Goal: Book appointment/travel/reservation

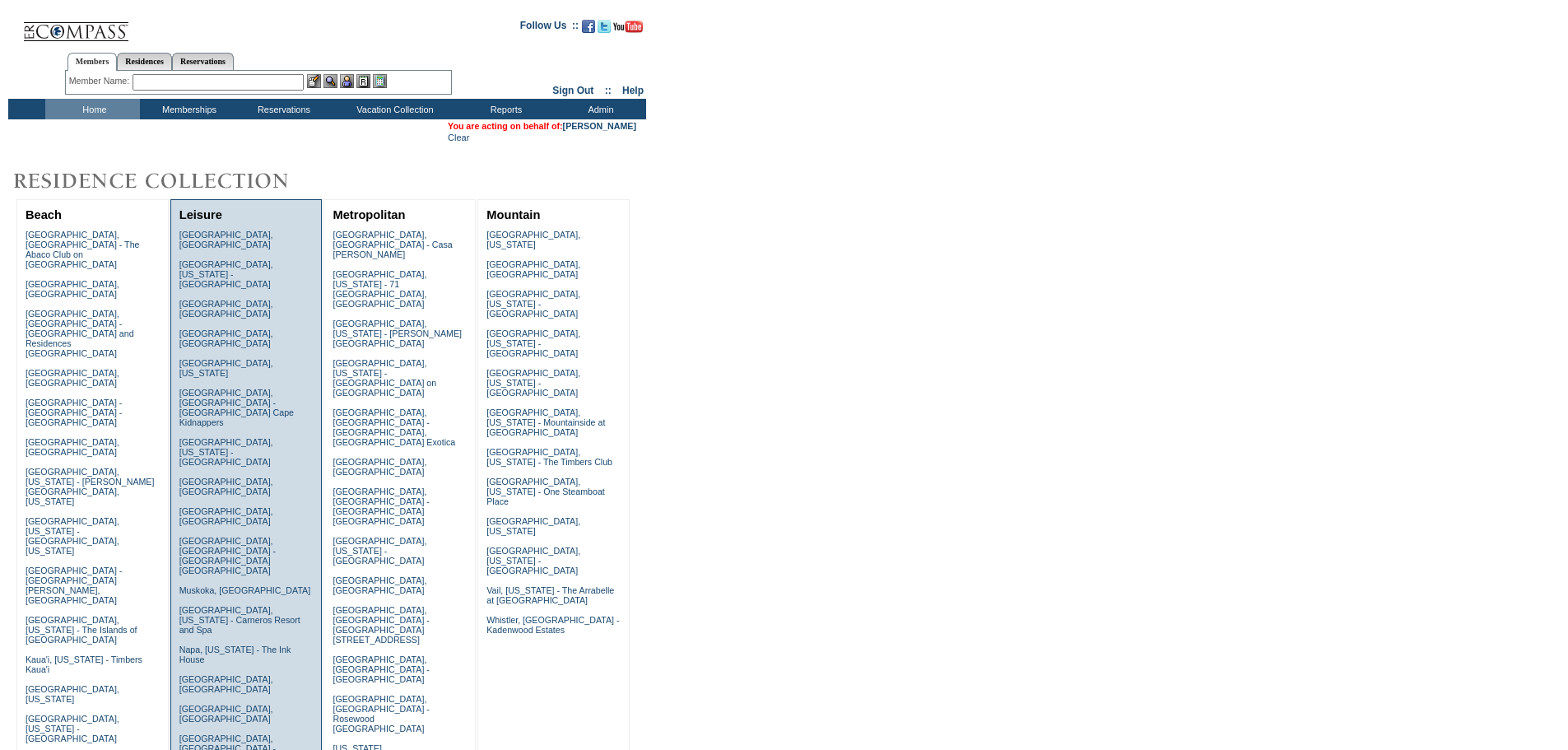
click at [234, 318] on td "[GEOGRAPHIC_DATA], [GEOGRAPHIC_DATA] [GEOGRAPHIC_DATA], [US_STATE] - [GEOGRAPHI…" at bounding box center [247, 654] width 143 height 858
click at [237, 329] on link "[GEOGRAPHIC_DATA], [GEOGRAPHIC_DATA]" at bounding box center [226, 338] width 94 height 20
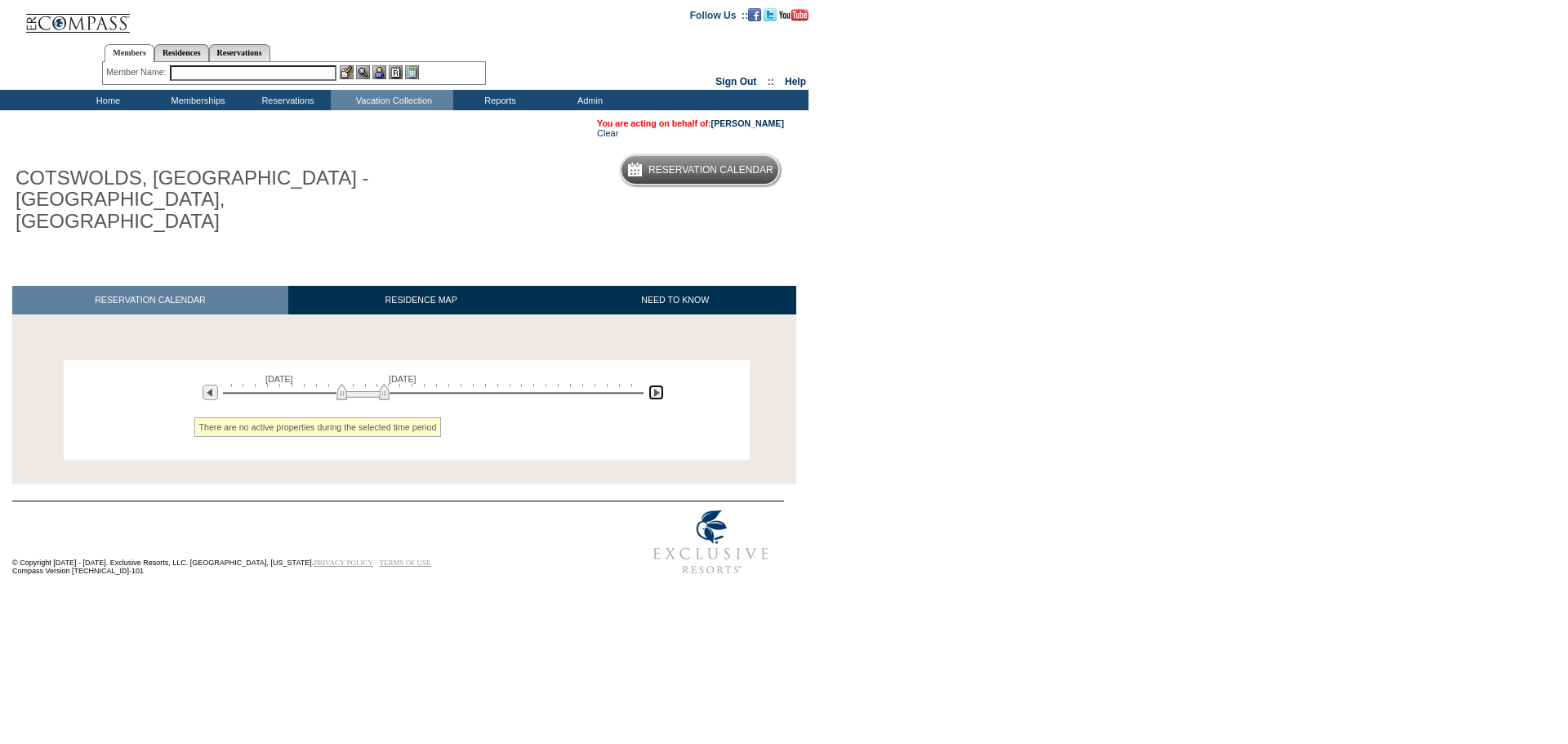
click at [653, 385] on img at bounding box center [656, 393] width 16 height 16
click at [654, 385] on img at bounding box center [656, 393] width 16 height 16
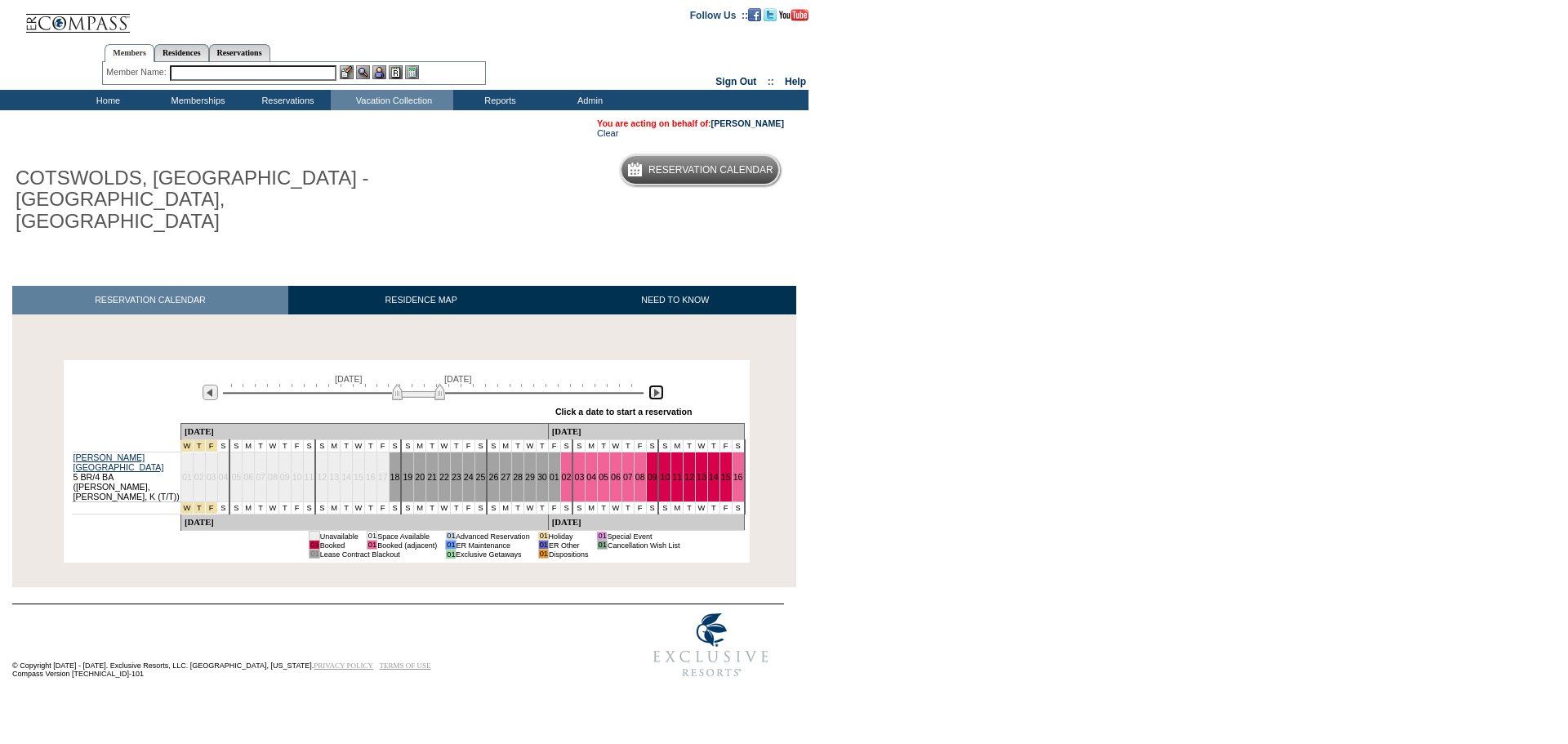
click at [658, 385] on img at bounding box center [656, 393] width 16 height 16
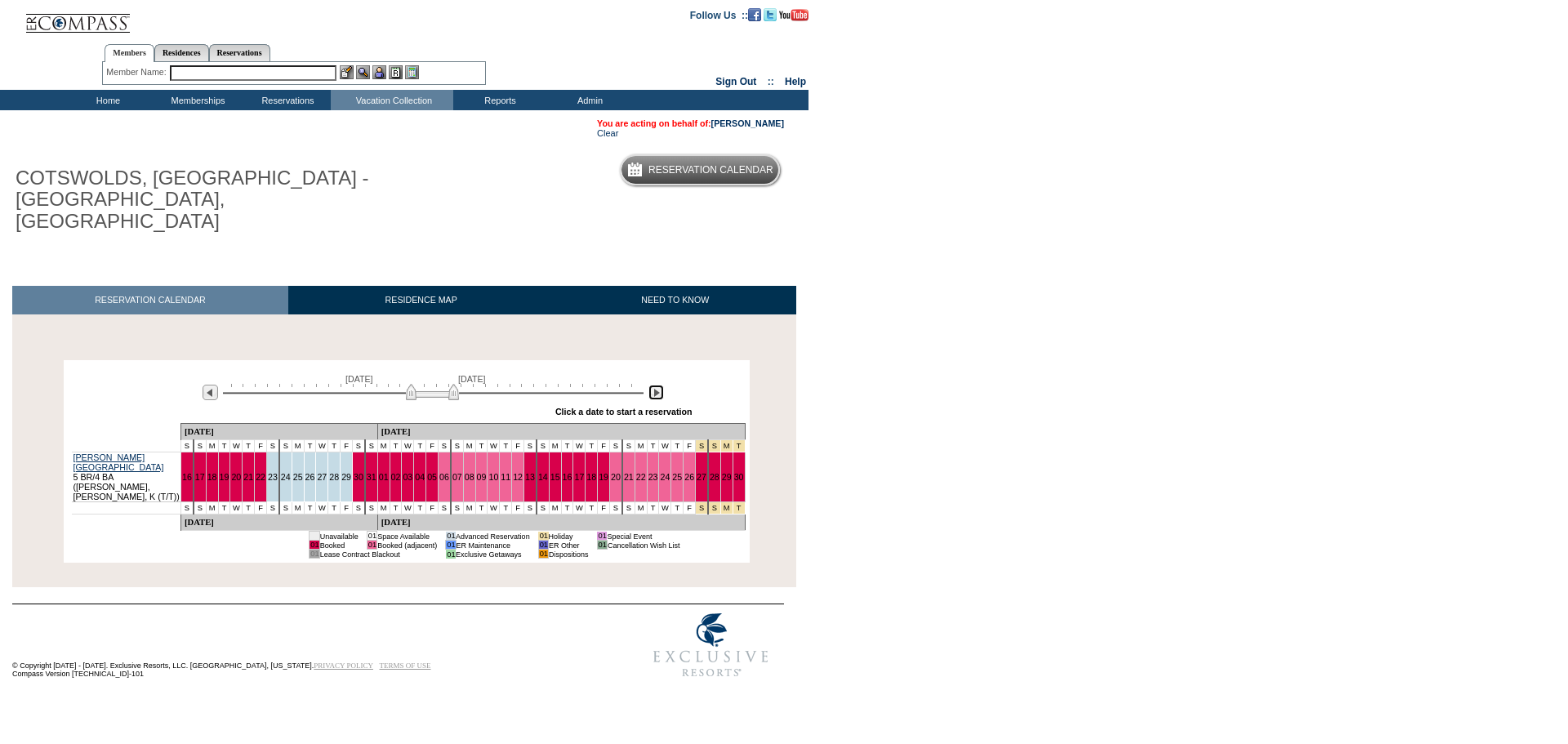
click at [655, 385] on img at bounding box center [656, 393] width 16 height 16
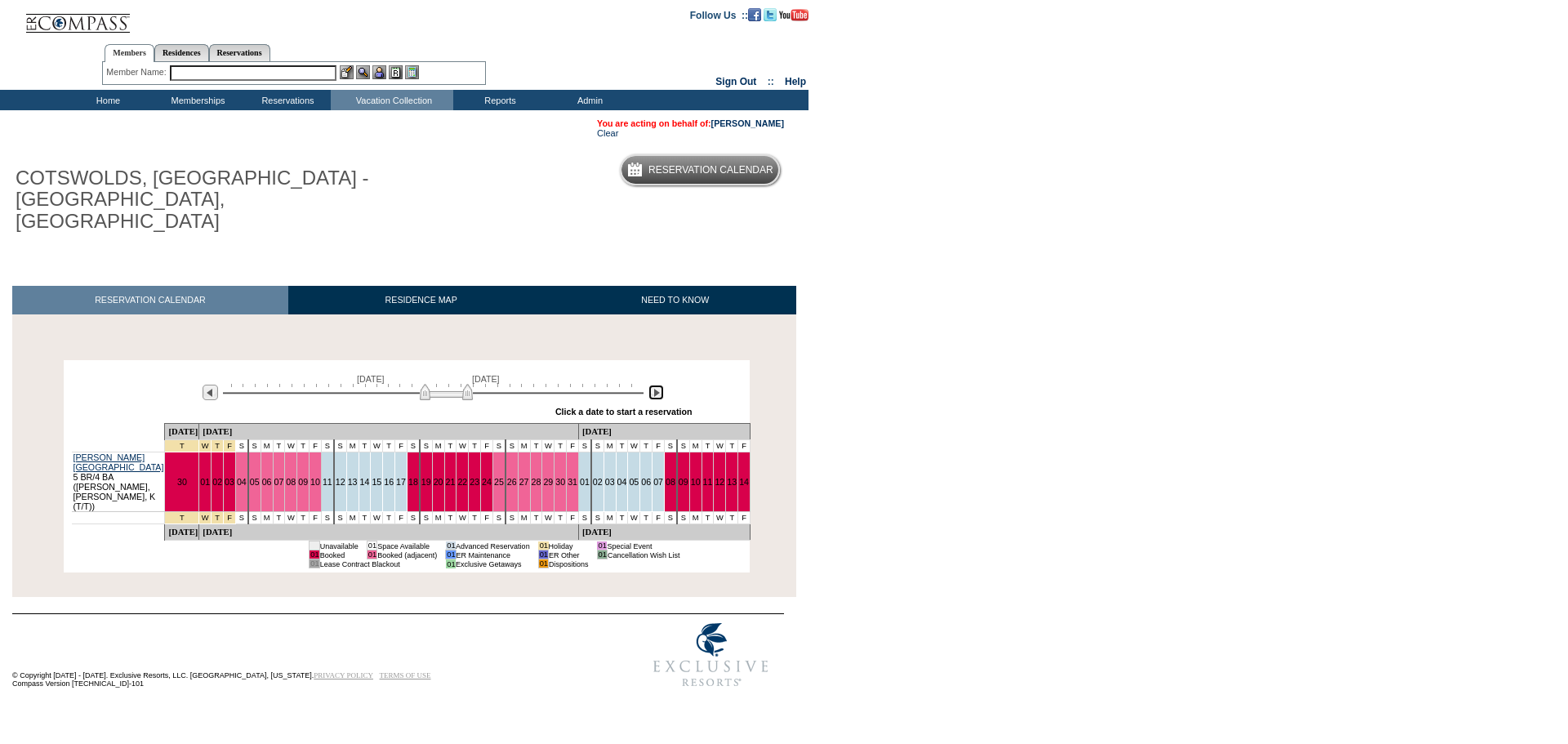
click at [660, 385] on img at bounding box center [656, 393] width 16 height 16
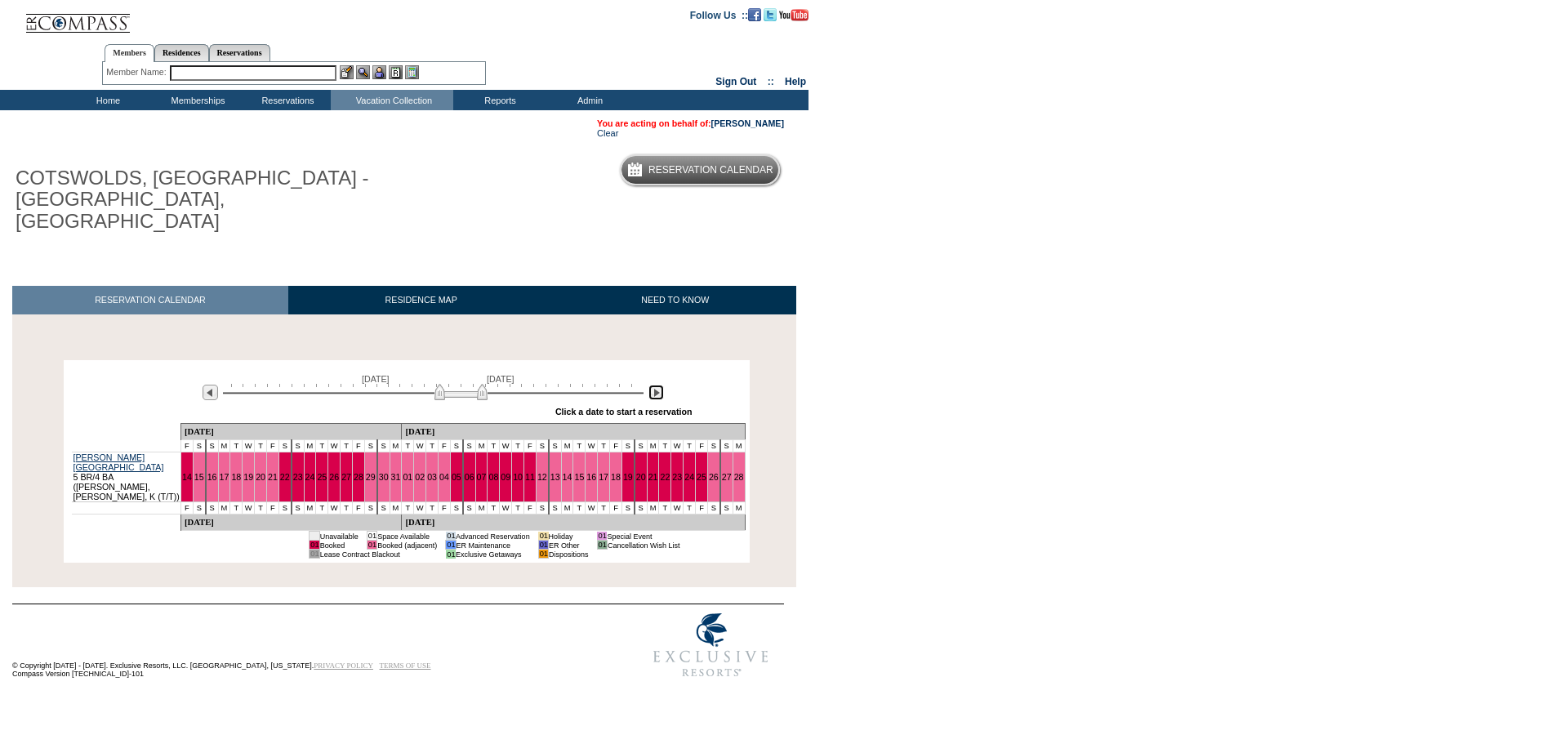
click at [659, 385] on img at bounding box center [656, 393] width 16 height 16
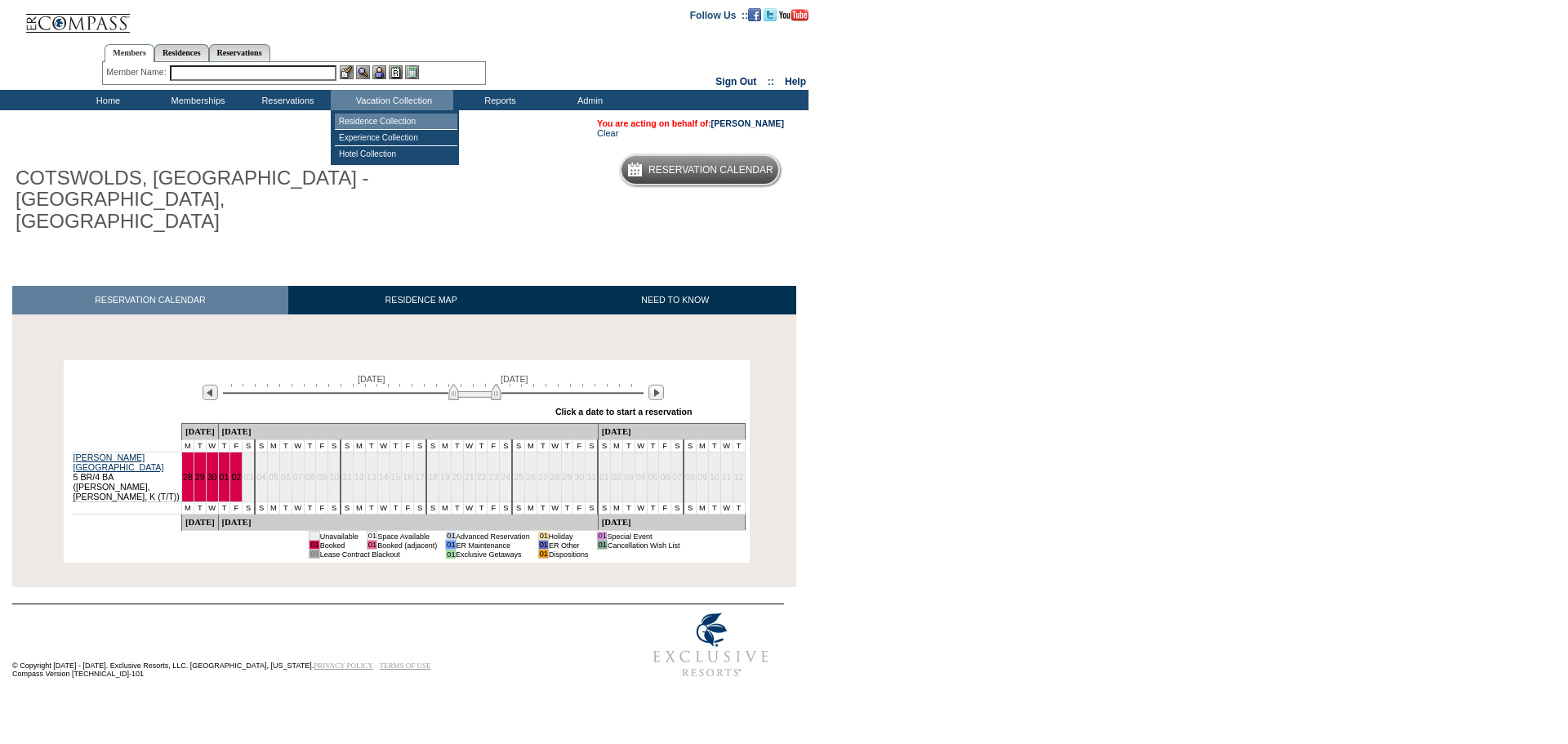
click at [407, 122] on td "Residence Collection" at bounding box center [396, 122] width 123 height 16
